Goal: Task Accomplishment & Management: Manage account settings

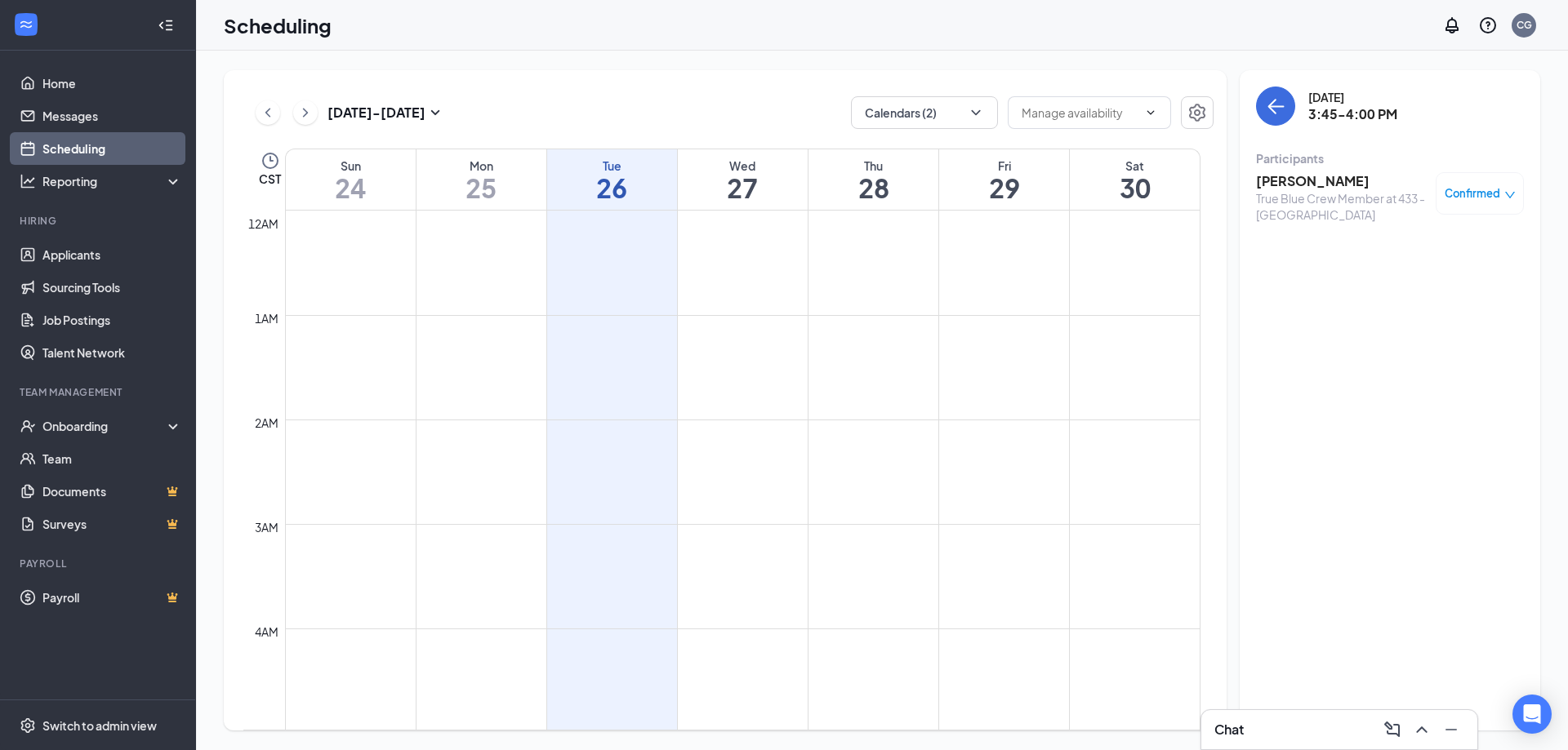
scroll to position [1373, 0]
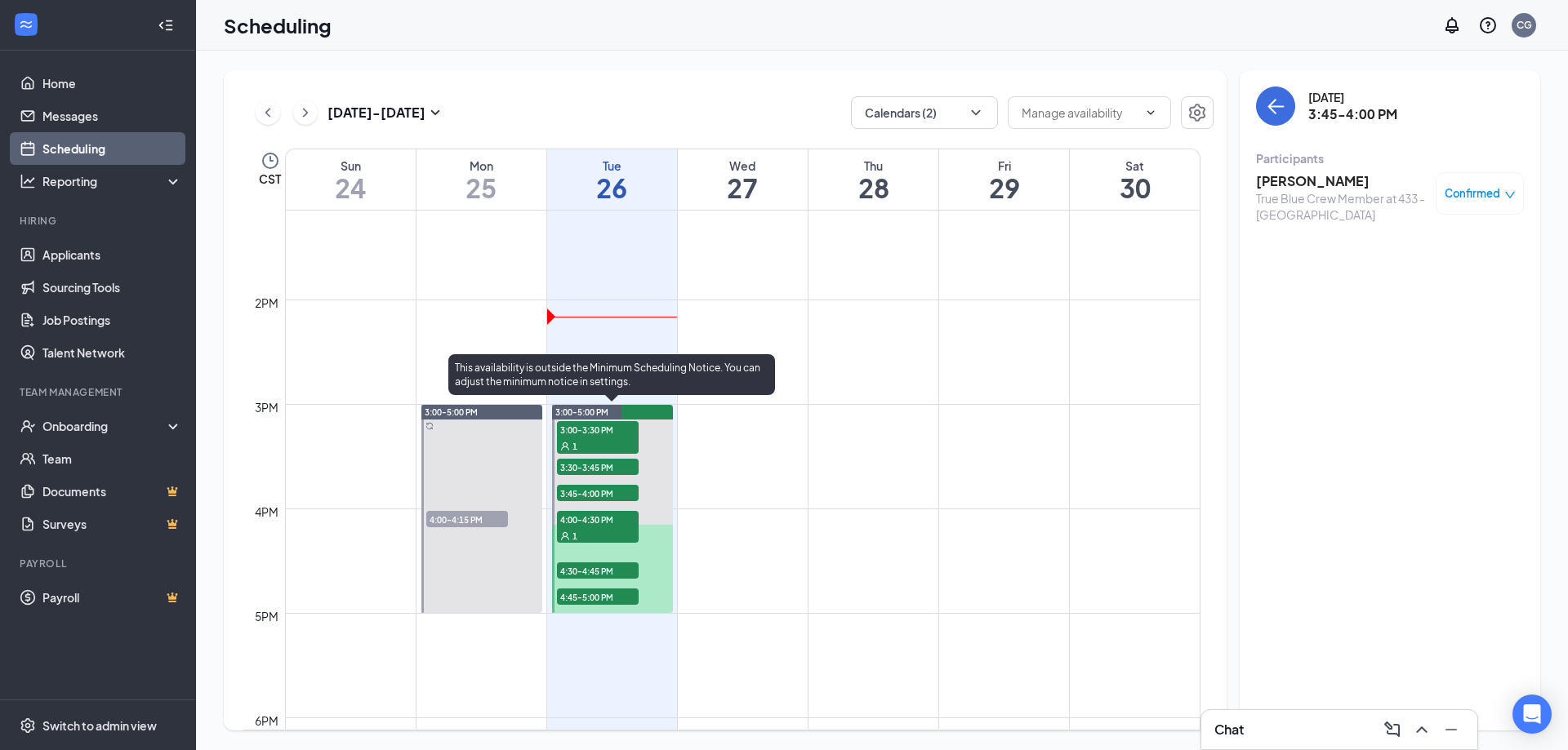
click at [621, 527] on div "1" at bounding box center [597, 535] width 82 height 17
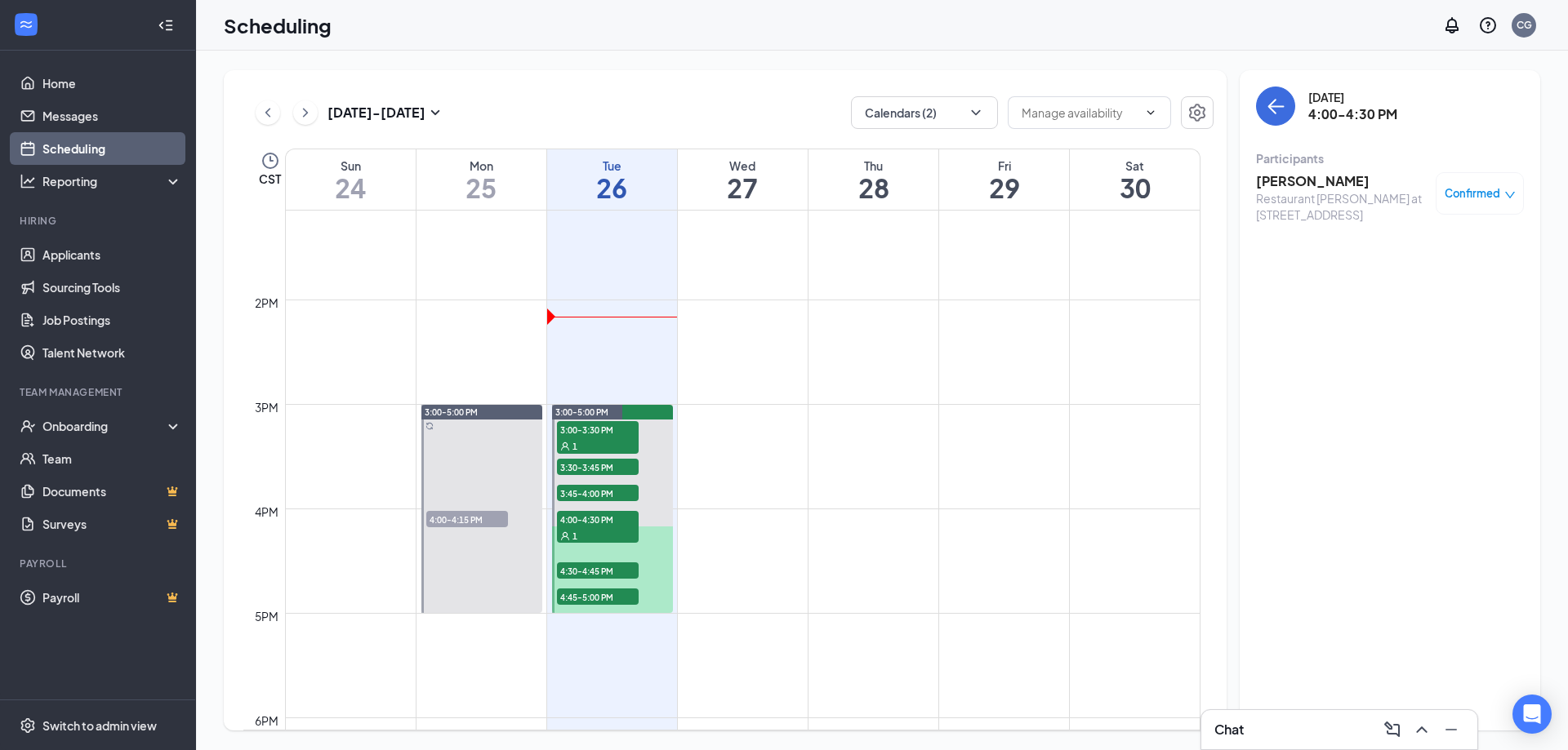
click at [1301, 176] on h3 "[PERSON_NAME]" at bounding box center [1341, 182] width 172 height 18
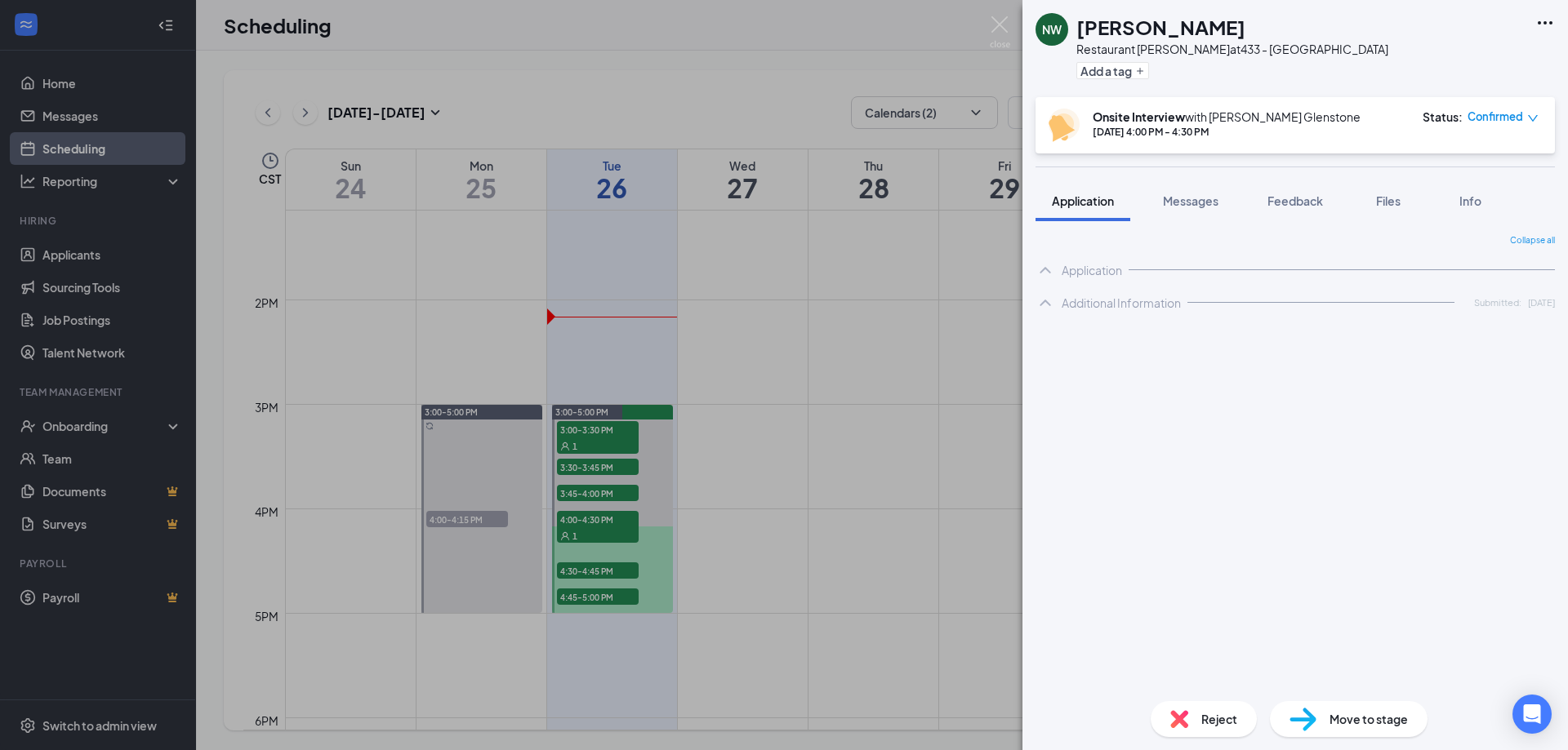
click at [1542, 26] on icon "Ellipses" at bounding box center [1544, 22] width 19 height 19
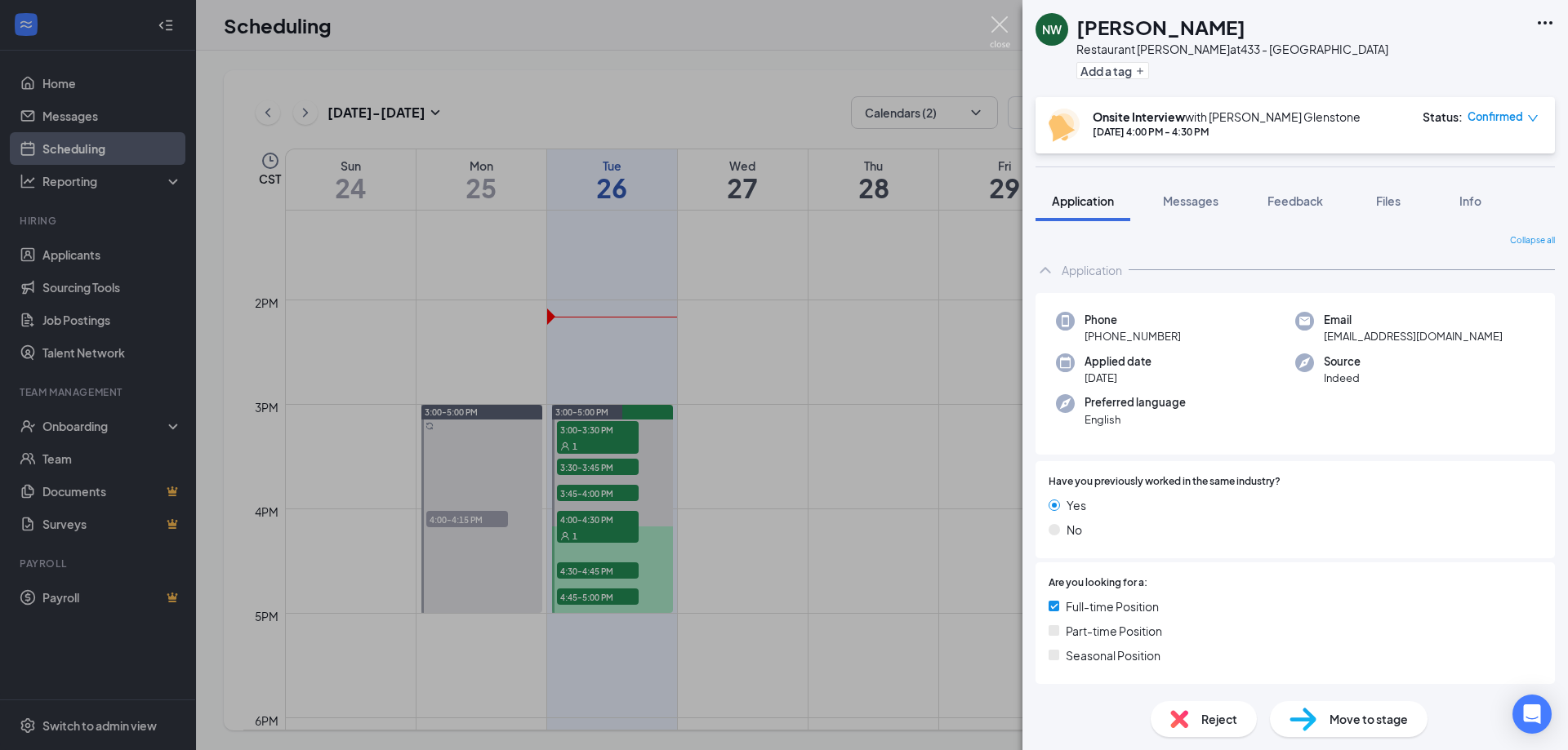
click at [1004, 28] on img at bounding box center [1000, 32] width 20 height 32
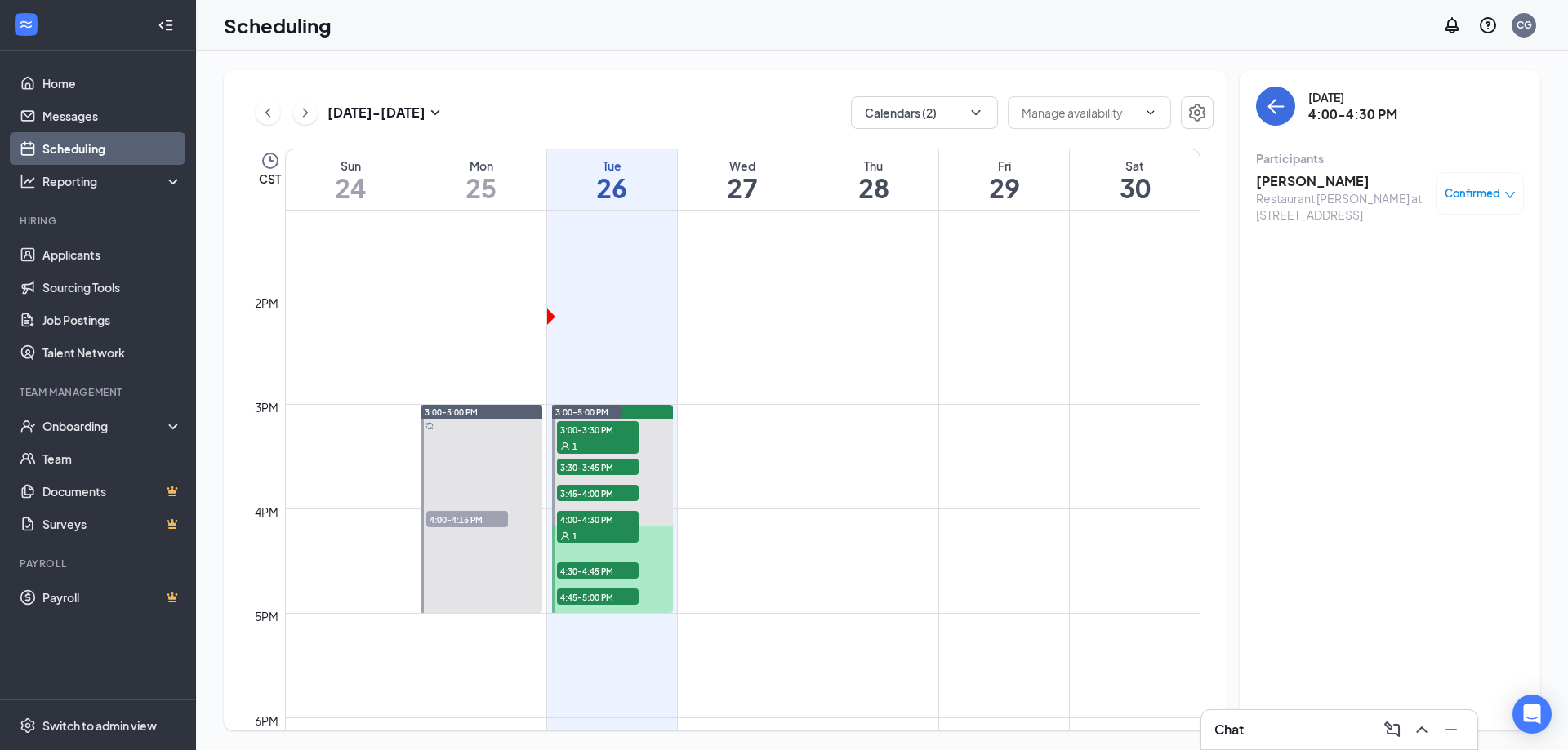
click at [608, 573] on span "4:30-4:45 PM" at bounding box center [597, 571] width 82 height 17
click at [1292, 182] on h3 "[PERSON_NAME]" at bounding box center [1341, 182] width 172 height 18
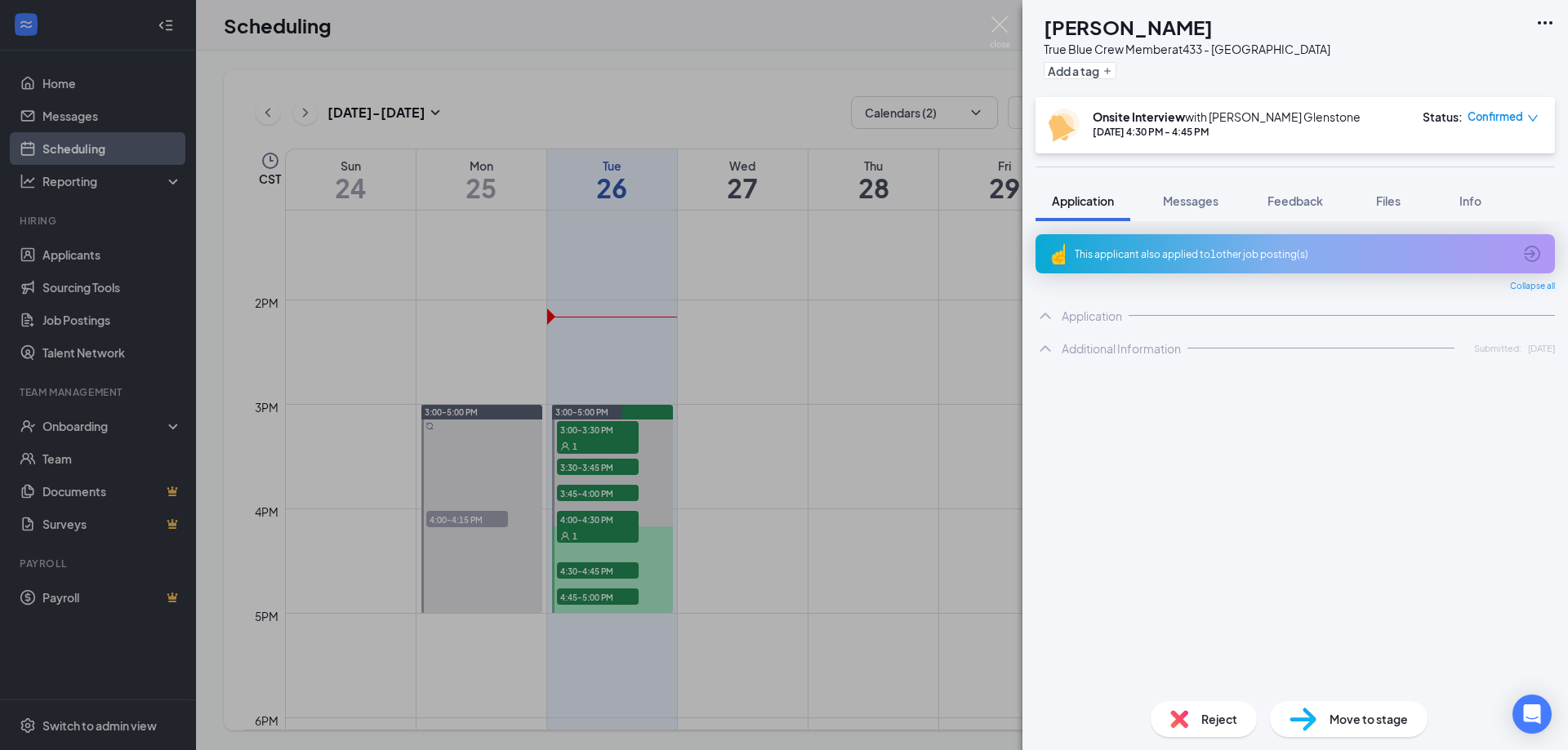
click at [1550, 23] on icon "Ellipses" at bounding box center [1545, 23] width 15 height 4
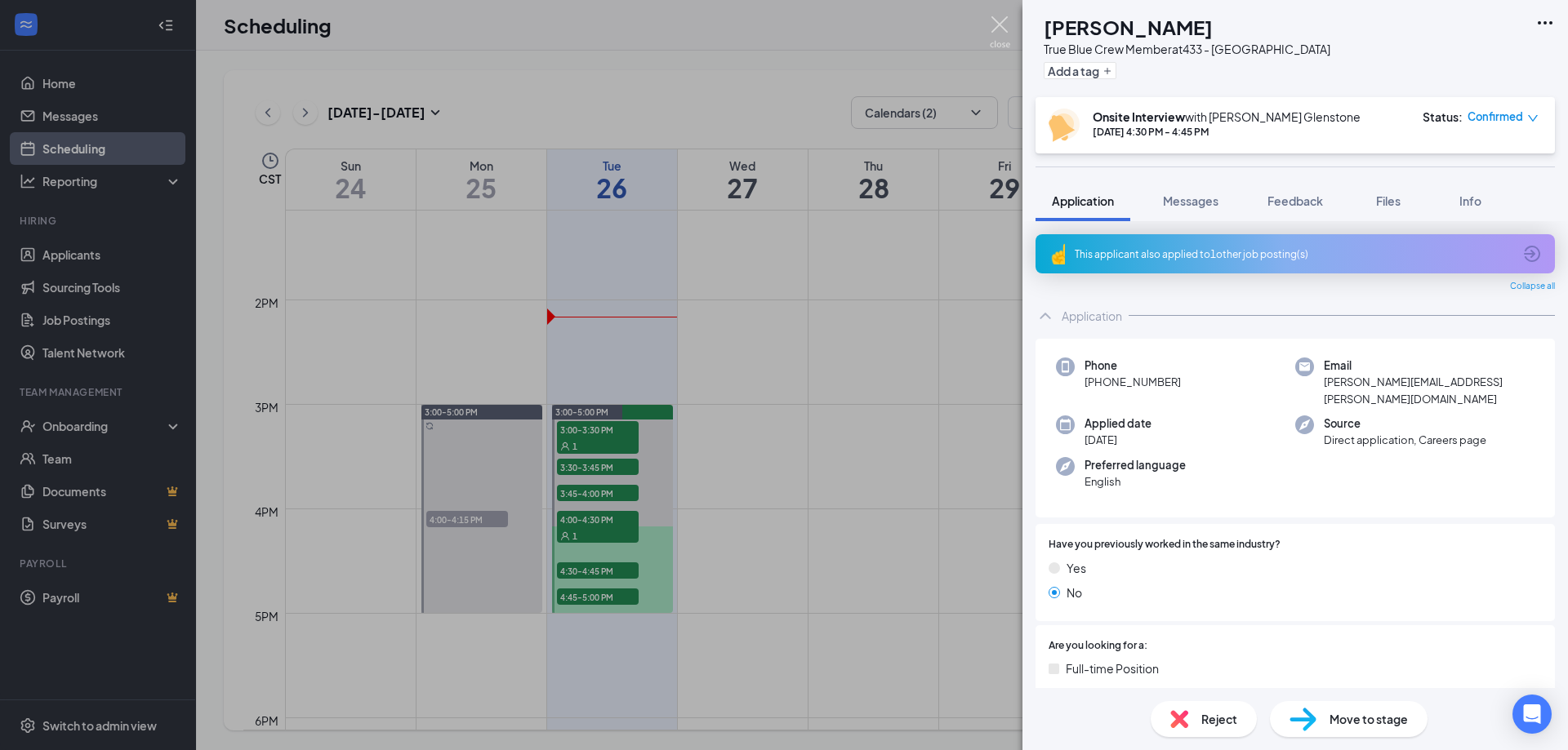
click at [994, 18] on img at bounding box center [1000, 32] width 20 height 32
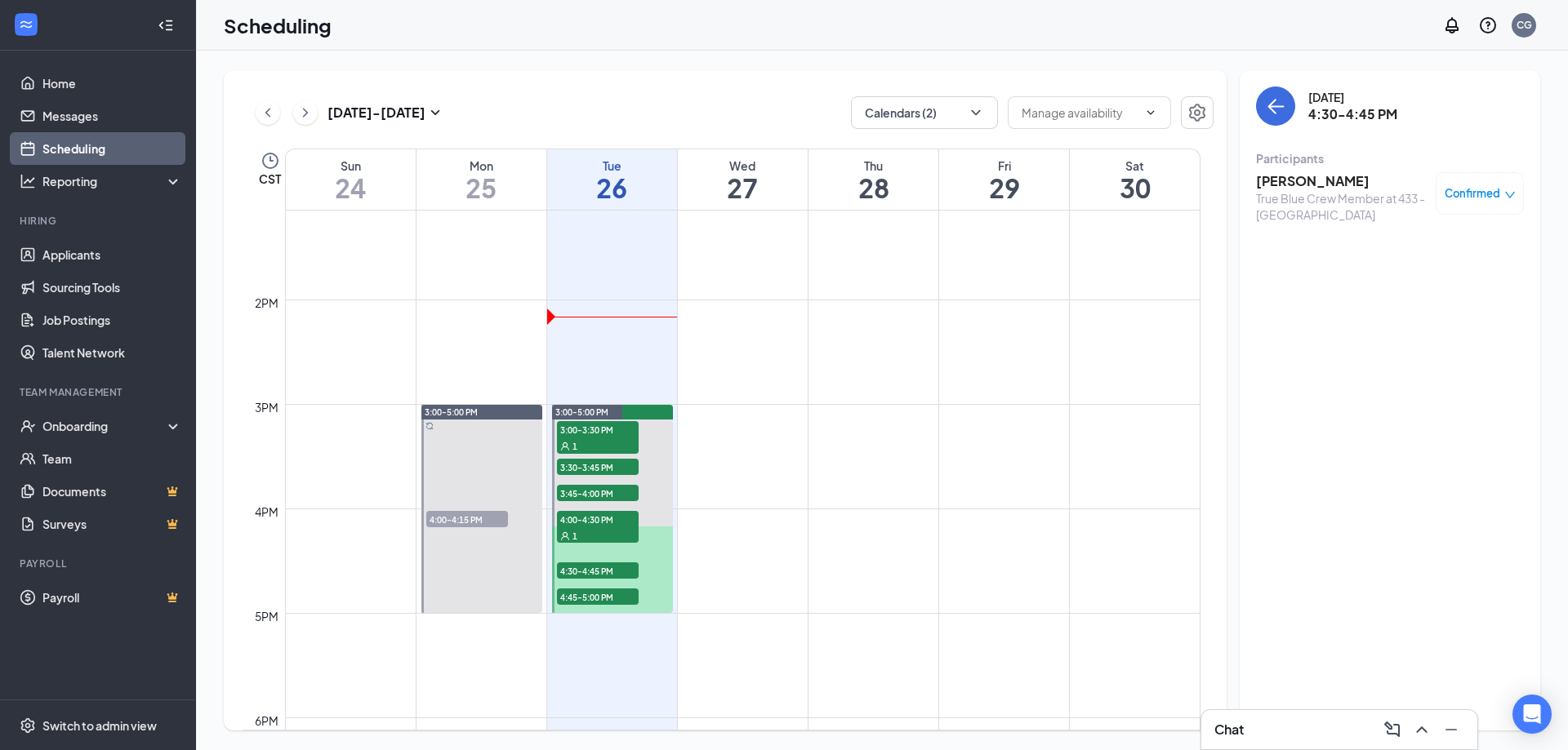
click at [607, 596] on span "4:45-5:00 PM" at bounding box center [597, 597] width 82 height 17
click at [1301, 174] on h3 "[PERSON_NAME]" at bounding box center [1341, 182] width 172 height 18
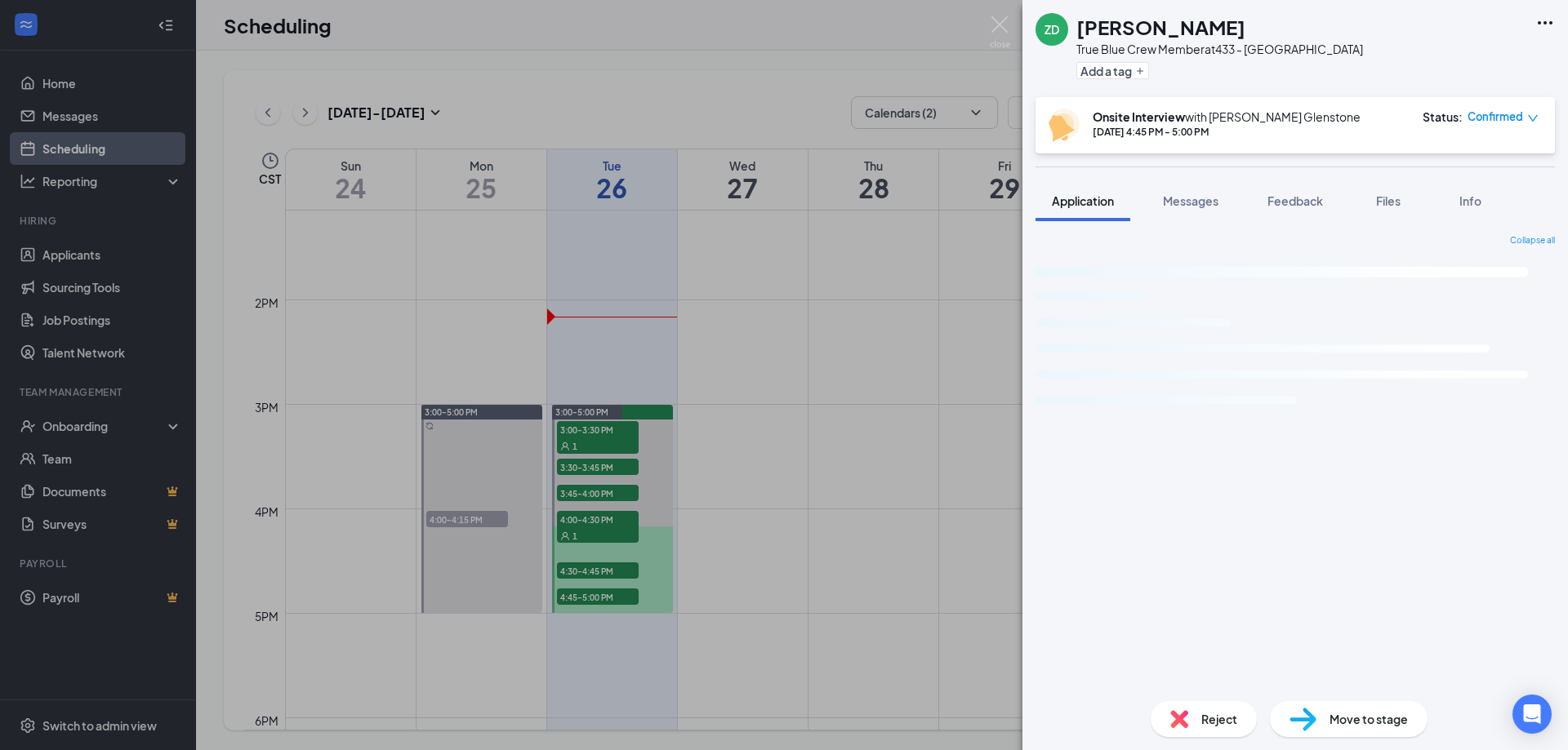
click at [1545, 18] on icon "Ellipses" at bounding box center [1544, 22] width 19 height 19
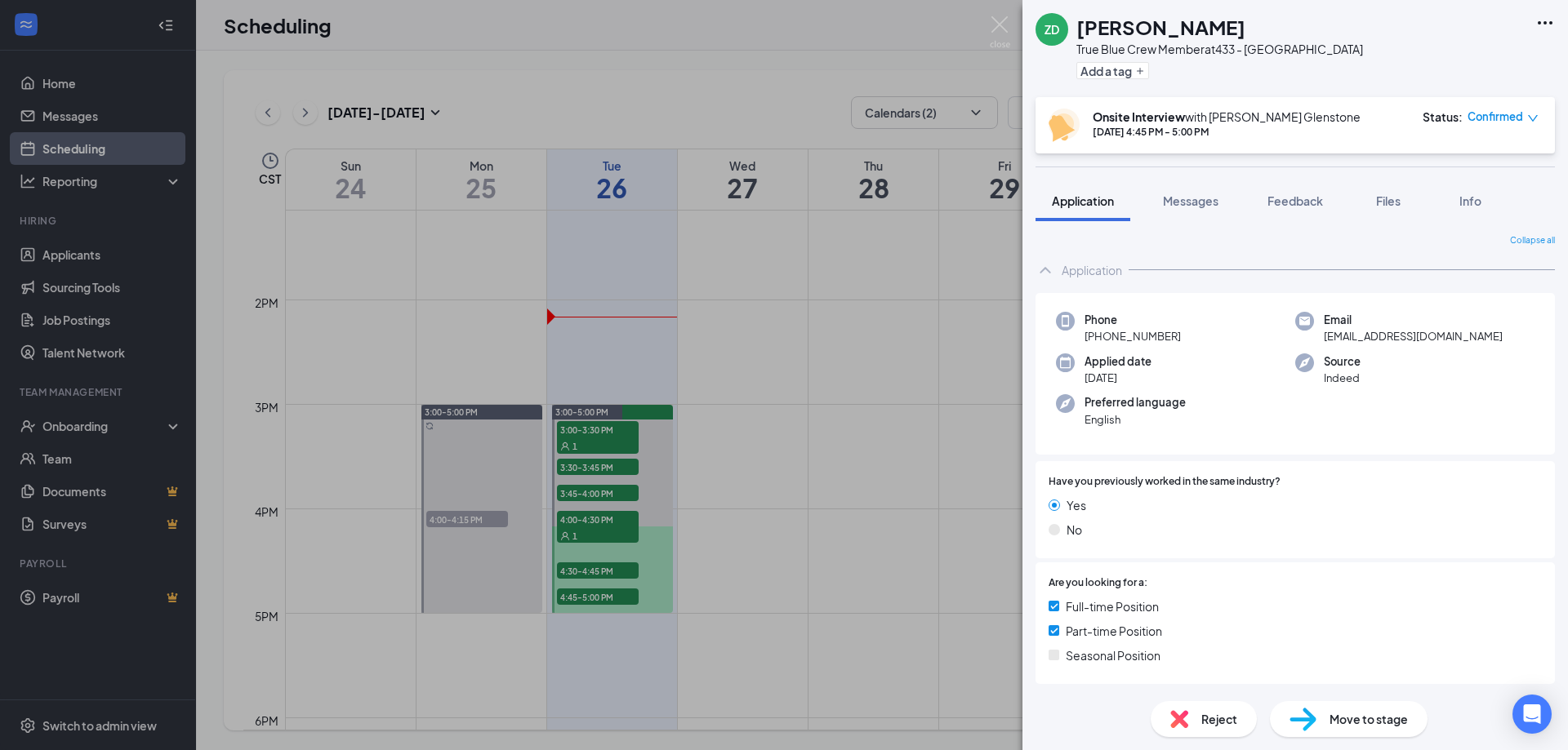
click at [1546, 21] on icon "Ellipses" at bounding box center [1544, 22] width 19 height 19
click at [1006, 39] on img at bounding box center [1000, 32] width 20 height 32
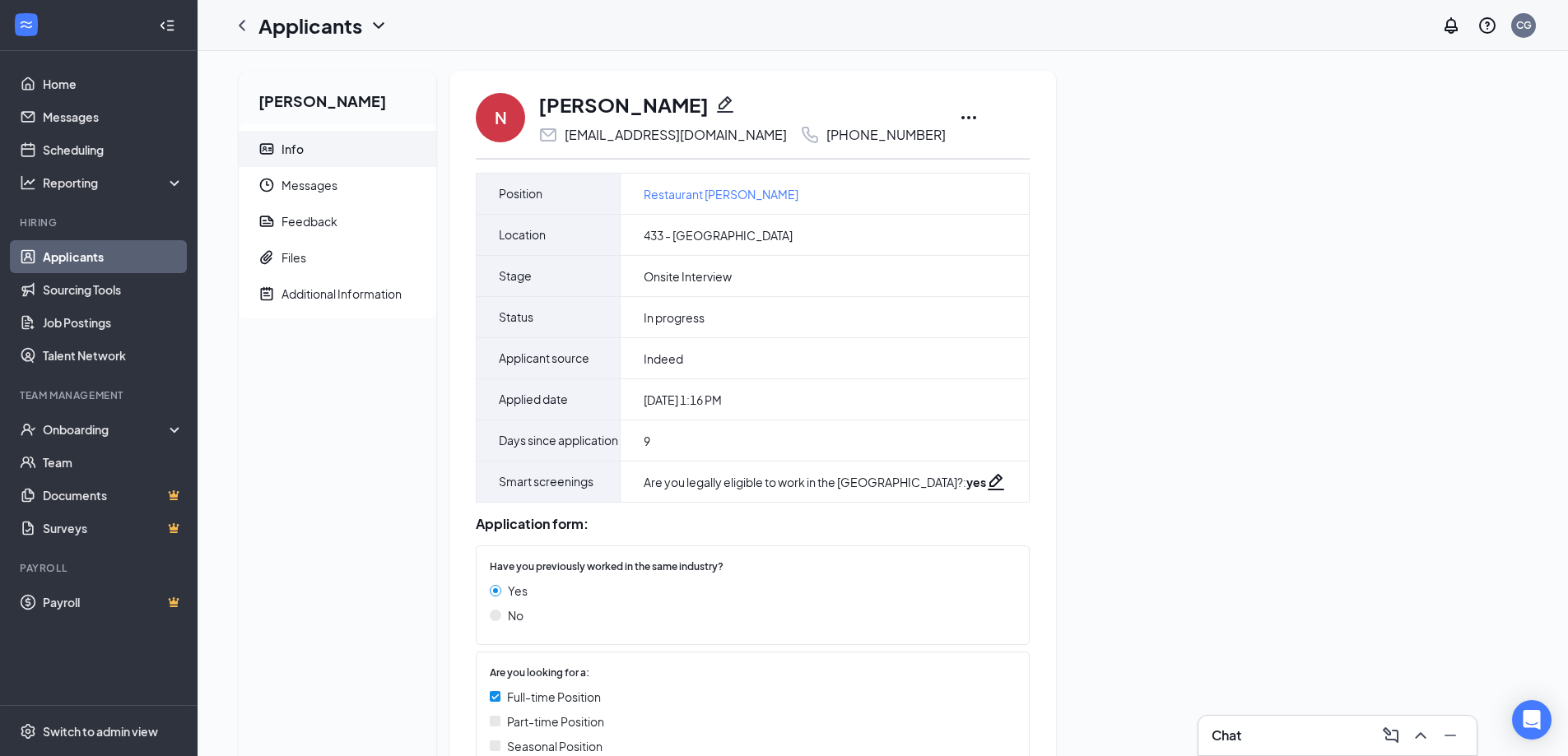
click at [959, 115] on icon "Ellipses" at bounding box center [968, 117] width 19 height 19
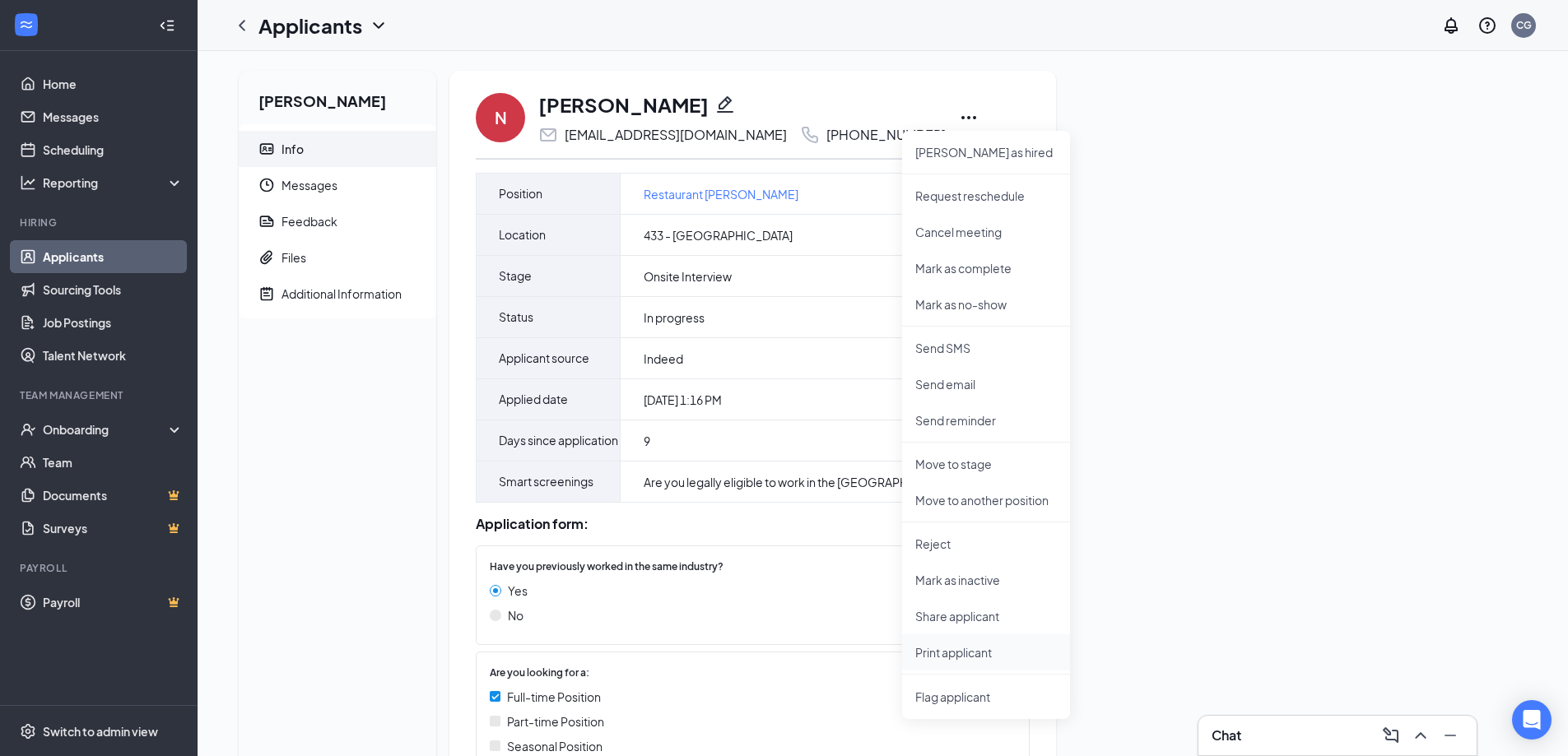
click at [983, 661] on li "Print applicant" at bounding box center [985, 651] width 168 height 36
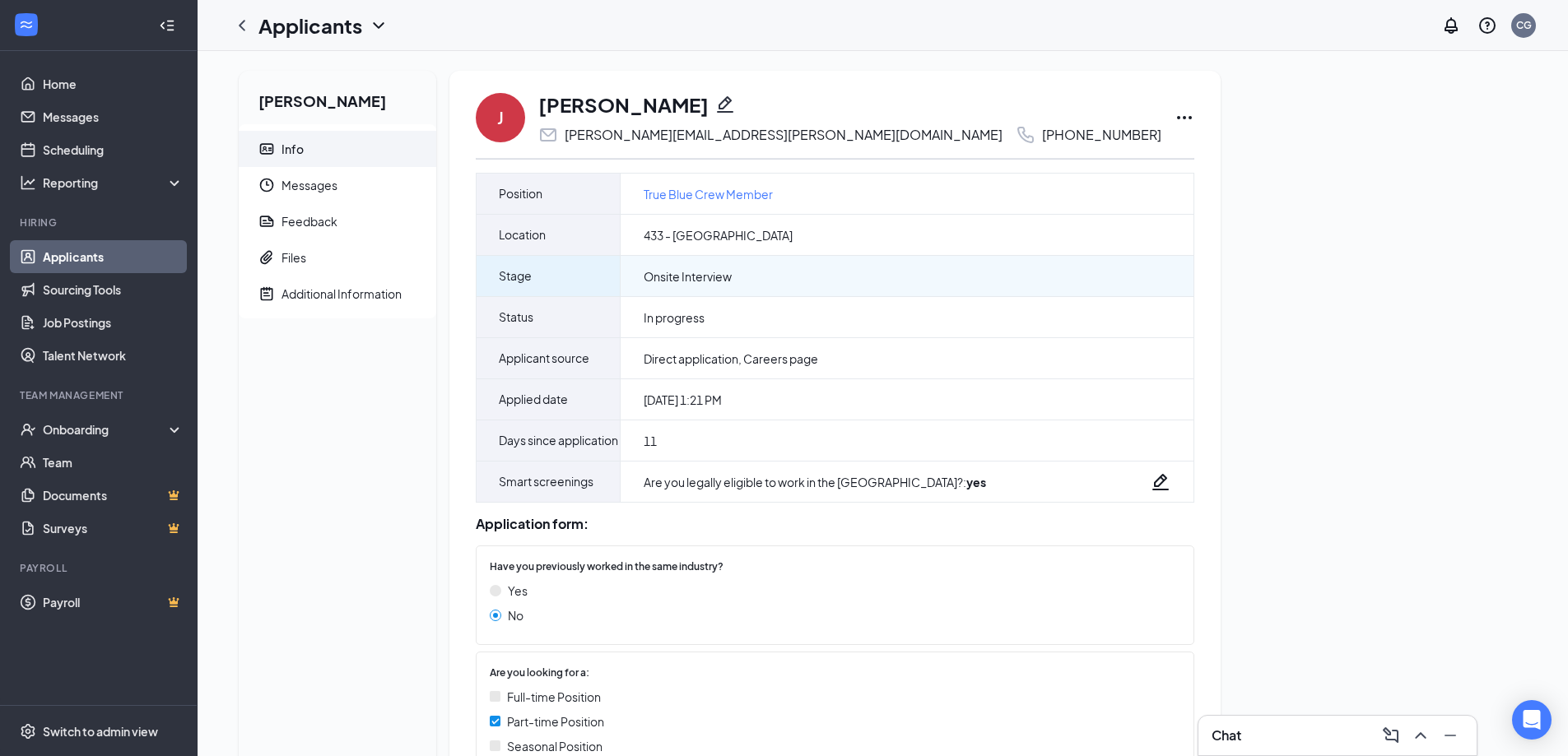
drag, startPoint x: 1379, startPoint y: 131, endPoint x: 716, endPoint y: 268, distance: 677.0
click at [1379, 131] on div "Justin Collins Info Messages Feedback Files Additional Information J Justin Col…" at bounding box center [883, 442] width 1314 height 745
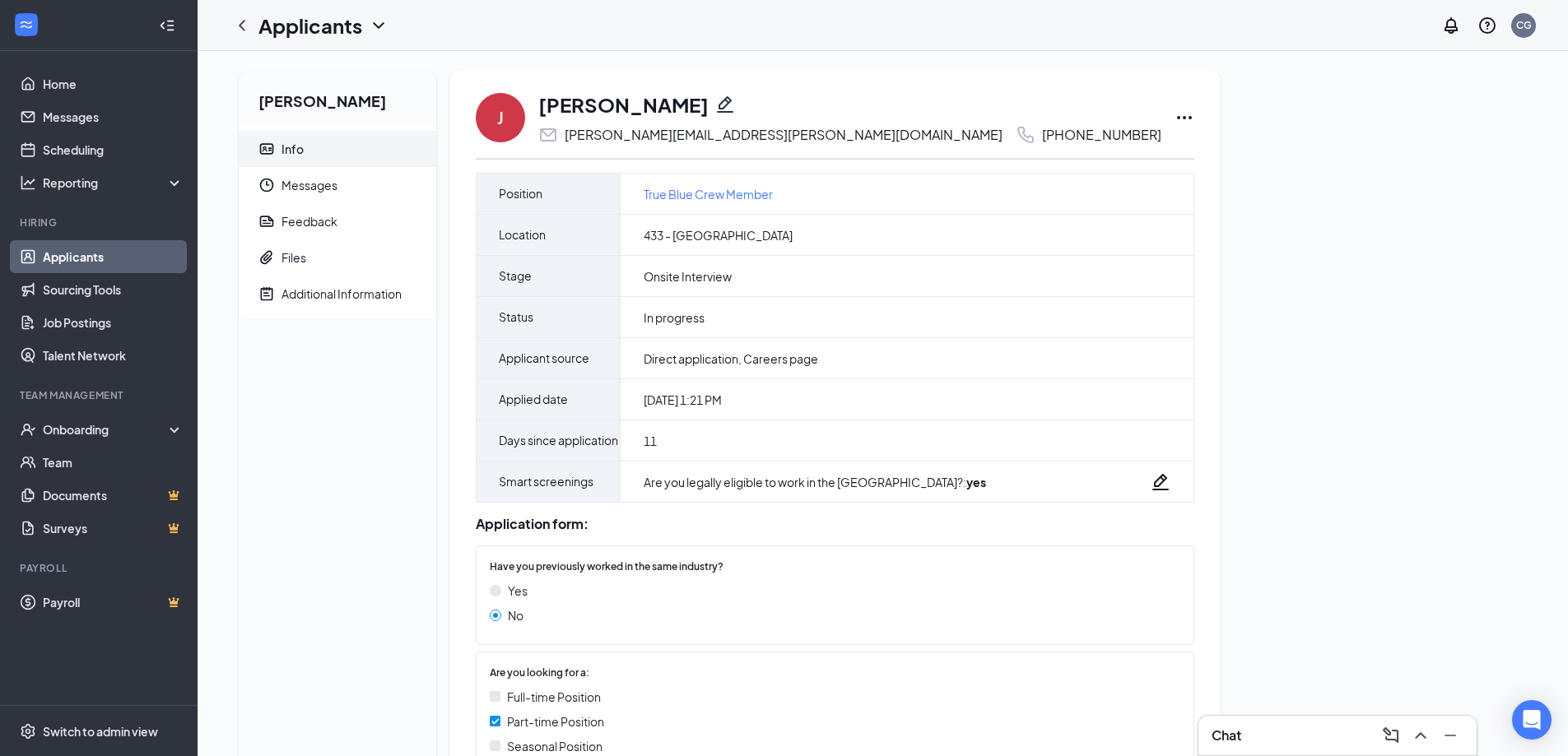
click at [1175, 115] on icon "Ellipses" at bounding box center [1184, 117] width 19 height 19
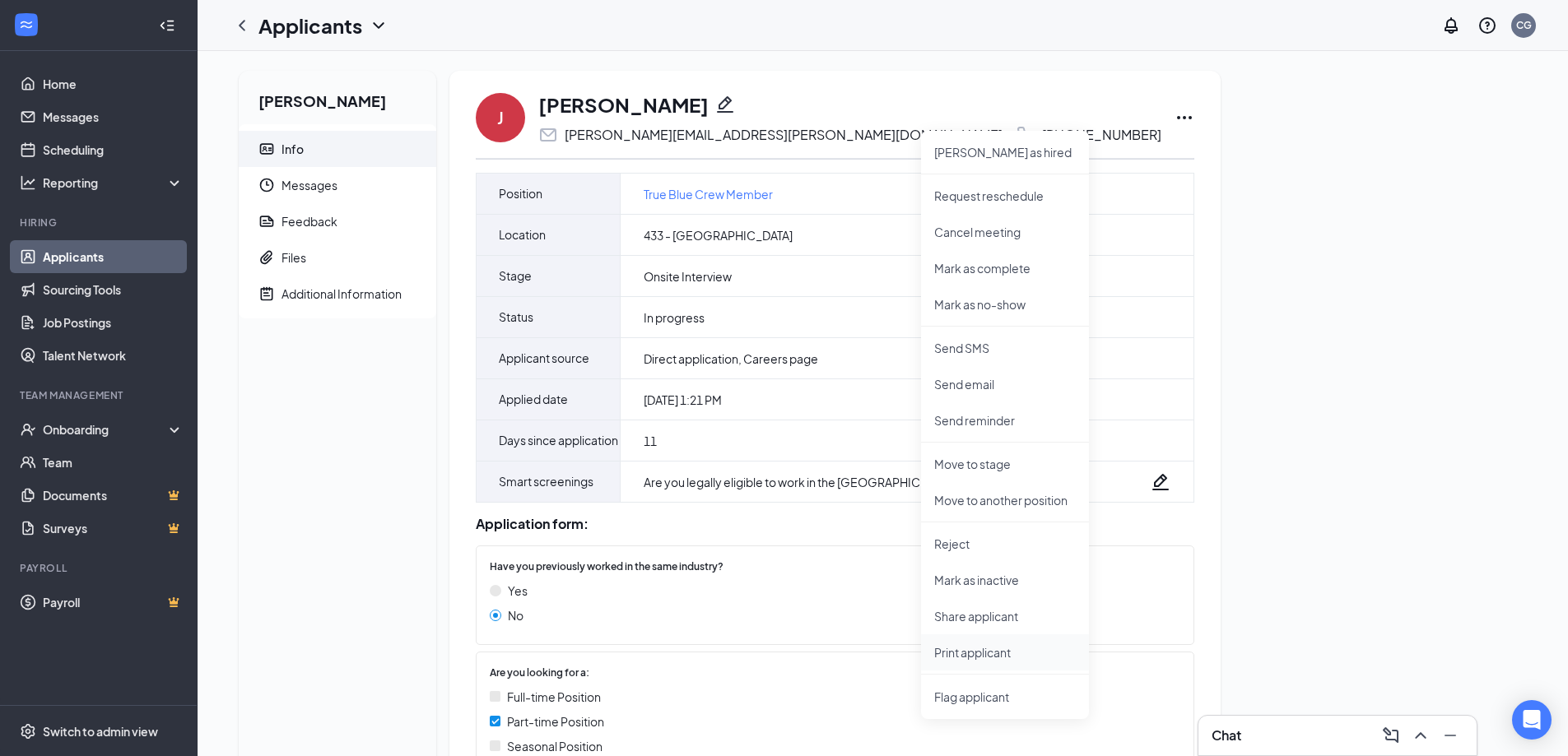
click at [1006, 651] on p "Print applicant" at bounding box center [1004, 652] width 142 height 17
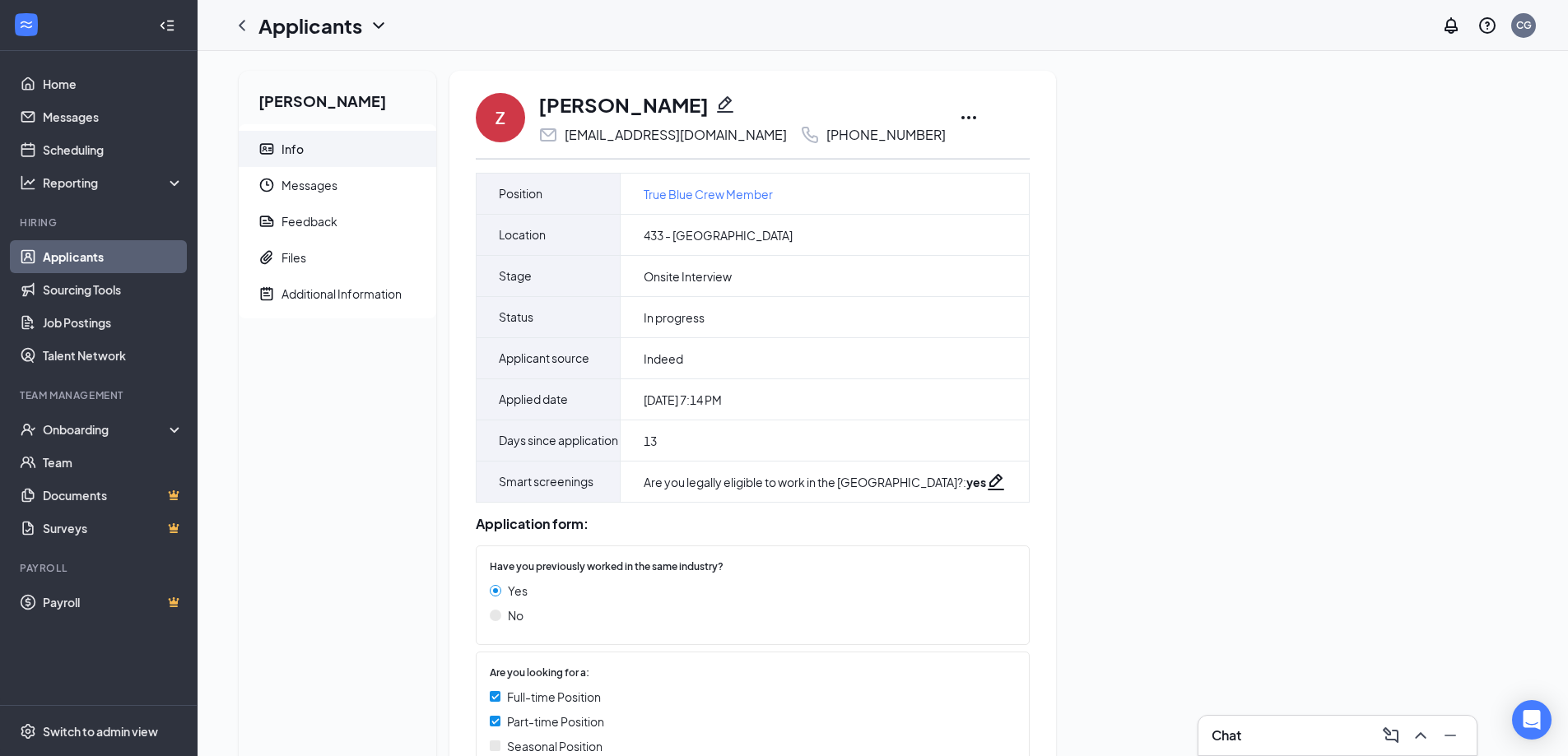
click at [959, 112] on icon "Ellipses" at bounding box center [968, 117] width 19 height 19
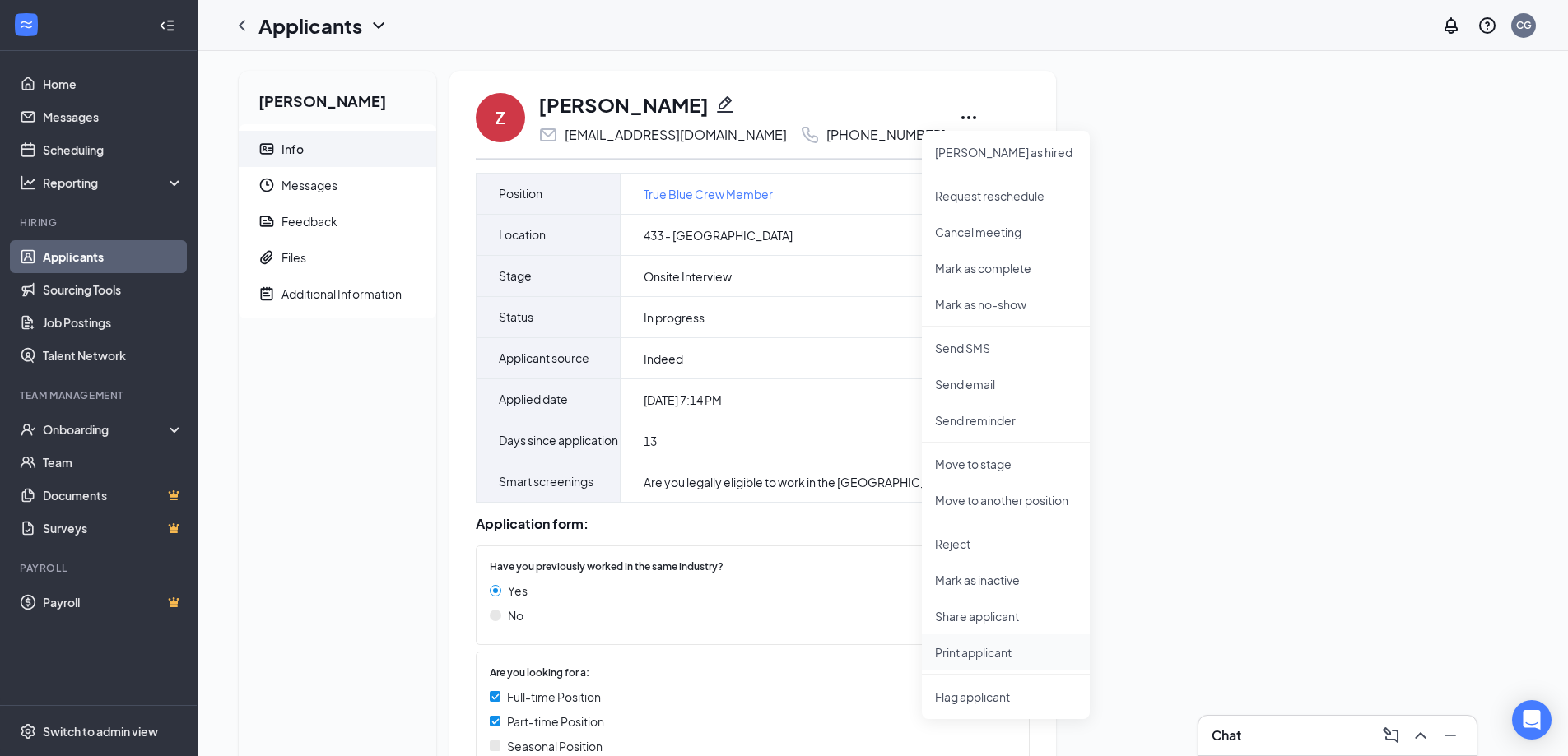
click at [1006, 648] on p "Print applicant" at bounding box center [1005, 652] width 142 height 17
